Goal: Task Accomplishment & Management: Manage account settings

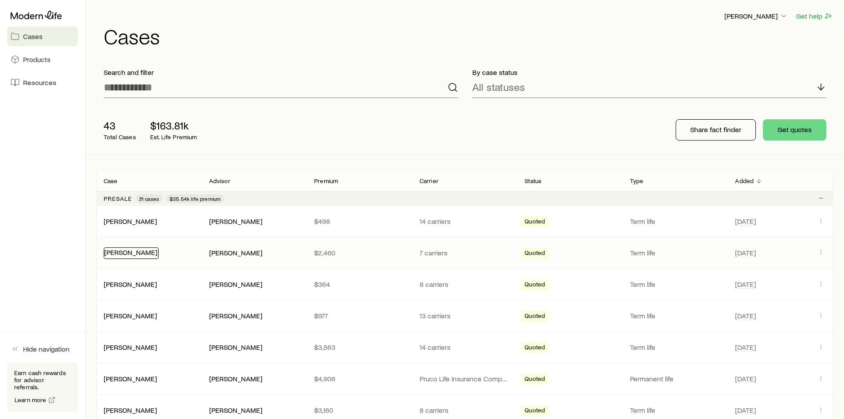
click at [131, 250] on link "[PERSON_NAME]" at bounding box center [130, 252] width 53 height 8
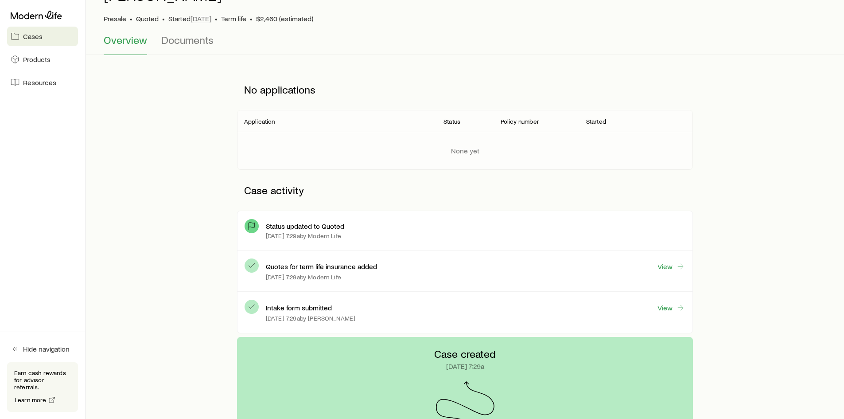
scroll to position [34, 0]
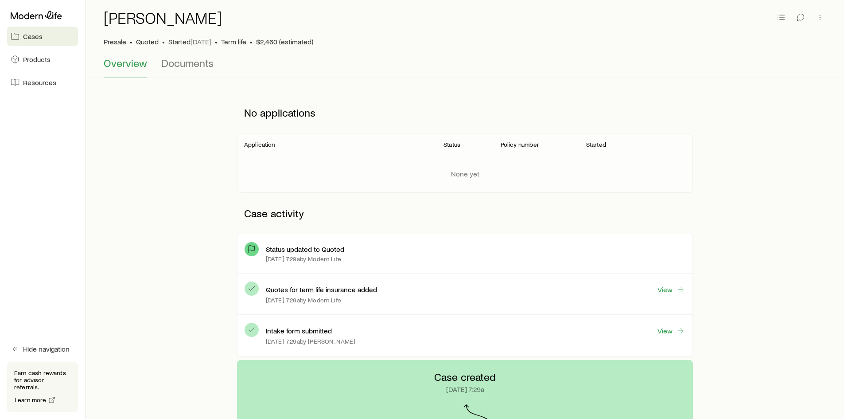
click at [327, 244] on div "Status updated to Quoted [DATE] 7:29a by Modern Life" at bounding box center [476, 253] width 420 height 25
drag, startPoint x: 324, startPoint y: 250, endPoint x: 302, endPoint y: 256, distance: 22.4
click at [308, 255] on div "Status updated to Quoted [DATE] 7:29a by Modern Life" at bounding box center [476, 253] width 420 height 25
click at [264, 261] on div "Status updated to Quoted [DATE] 7:29a by Modern Life" at bounding box center [465, 253] width 441 height 25
click at [144, 41] on span "Quoted" at bounding box center [147, 41] width 23 height 9
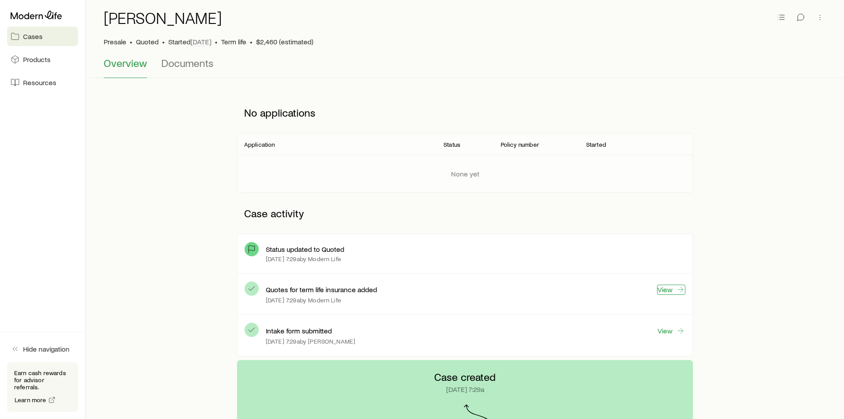
click at [684, 288] on icon at bounding box center [680, 289] width 9 height 9
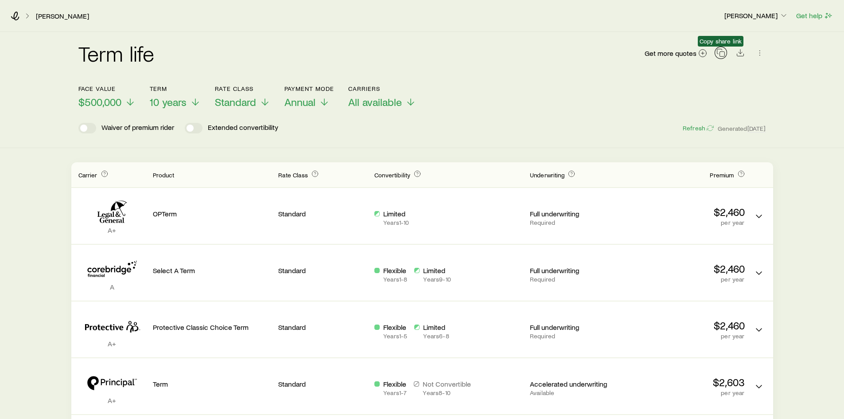
click at [721, 52] on icon "button" at bounding box center [721, 52] width 9 height 9
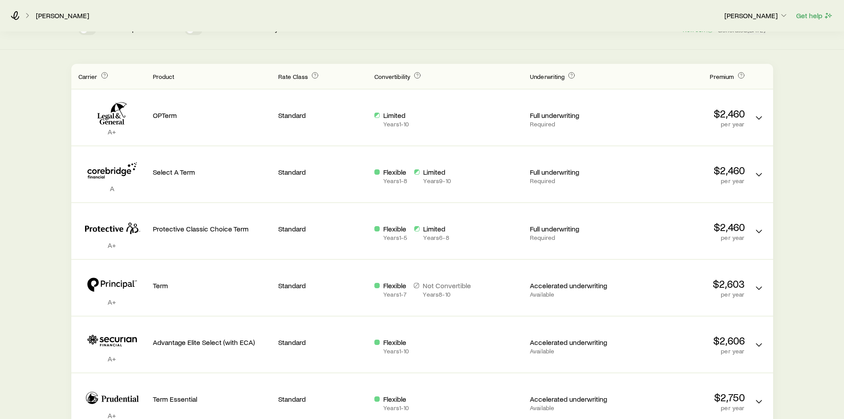
scroll to position [86, 0]
